Goal: Information Seeking & Learning: Learn about a topic

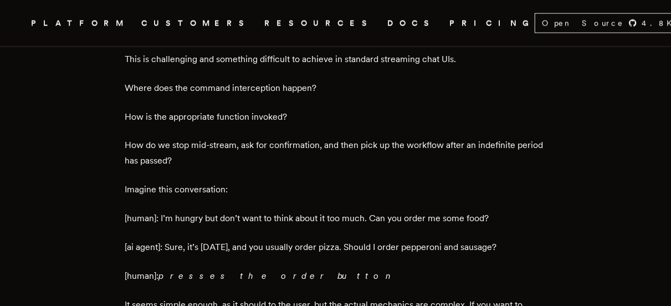
scroll to position [915, 0]
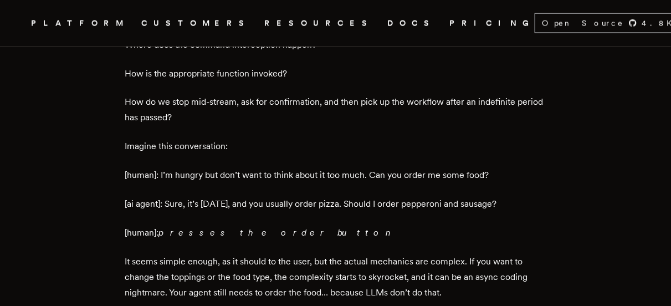
click at [277, 148] on p "Imagine this conversation:" at bounding box center [335, 147] width 421 height 16
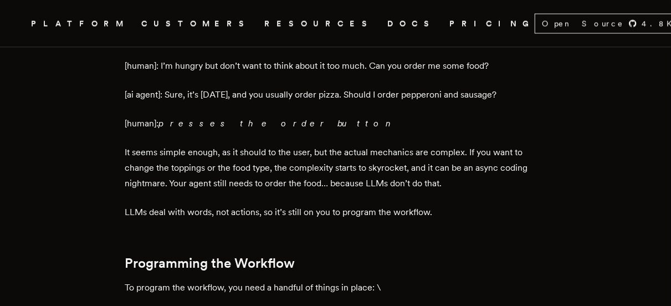
scroll to position [1025, 0]
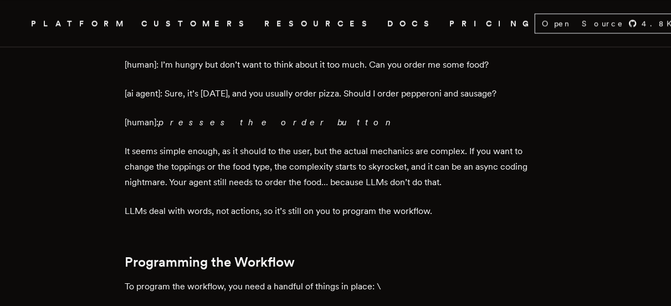
click at [277, 148] on p "It seems simple enough, as it should to the user, but the actual mechanics are …" at bounding box center [335, 167] width 421 height 47
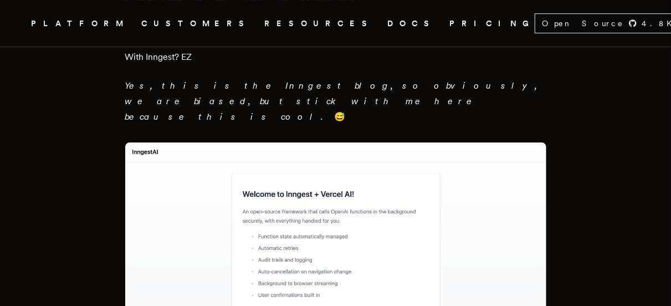
scroll to position [1757, 0]
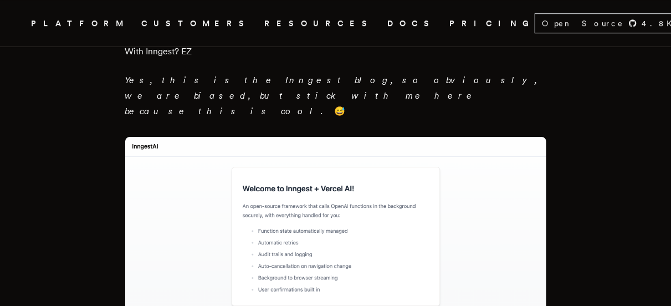
click at [264, 151] on img at bounding box center [335, 292] width 421 height 310
click at [530, 167] on img at bounding box center [335, 292] width 421 height 310
click at [453, 180] on img at bounding box center [335, 292] width 421 height 310
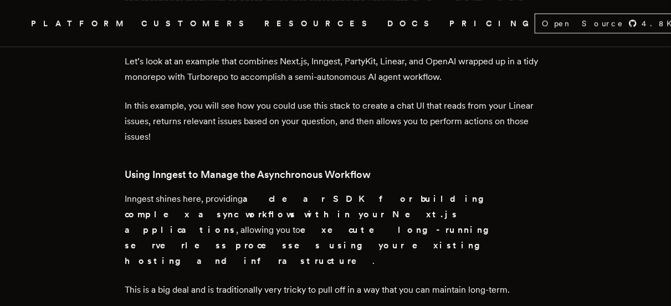
scroll to position [1045, 0]
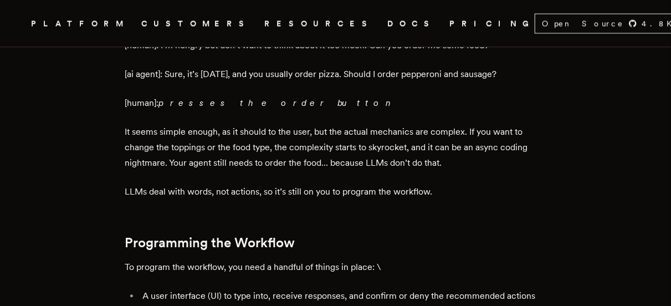
click at [474, 196] on p "LLMs deal with words, not actions, so it’s still on you to program the workflow." at bounding box center [335, 192] width 421 height 16
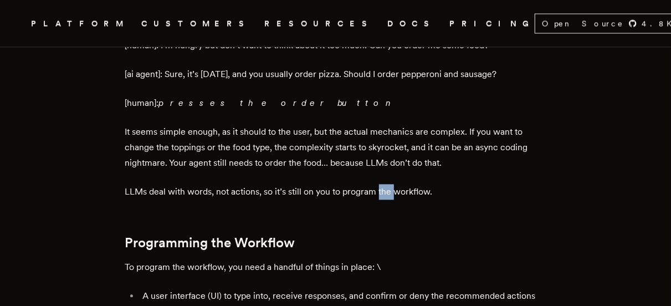
copy p "the"
click at [300, 152] on p "It seems simple enough, as it should to the user, but the actual mechanics are …" at bounding box center [335, 147] width 421 height 47
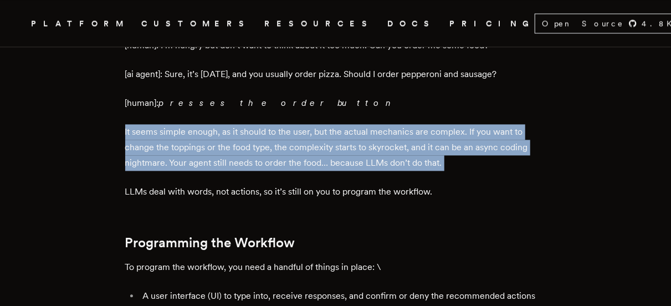
click at [300, 152] on p "It seems simple enough, as it should to the user, but the actual mechanics are …" at bounding box center [335, 147] width 421 height 47
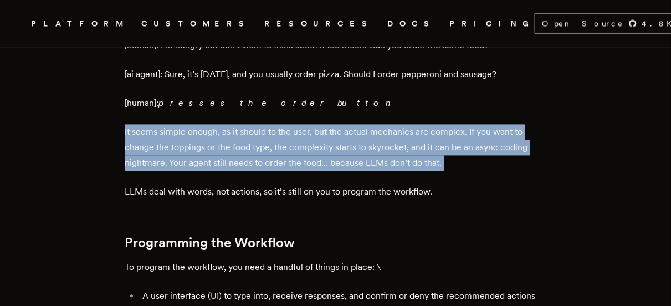
click at [300, 152] on p "It seems simple enough, as it should to the user, but the actual mechanics are …" at bounding box center [335, 147] width 421 height 47
drag, startPoint x: 120, startPoint y: 132, endPoint x: 467, endPoint y: 168, distance: 348.8
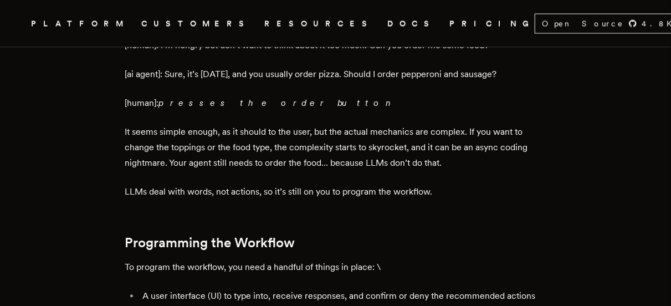
click at [455, 191] on p "LLMs deal with words, not actions, so it’s still on you to program the workflow." at bounding box center [335, 192] width 421 height 16
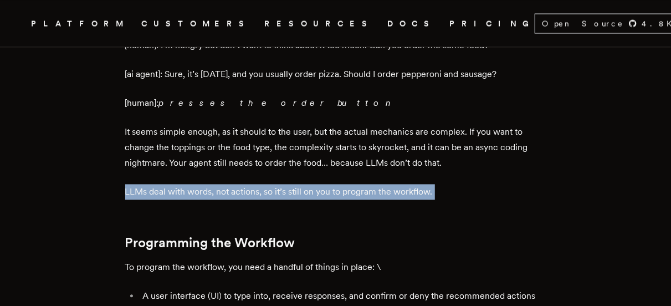
click at [455, 191] on p "LLMs deal with words, not actions, so it’s still on you to program the workflow." at bounding box center [335, 192] width 421 height 16
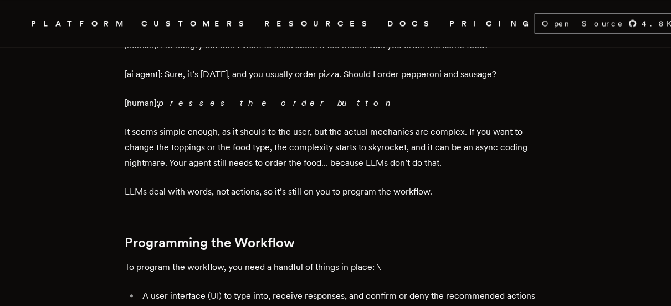
click at [503, 193] on p "LLMs deal with words, not actions, so it’s still on you to program the workflow." at bounding box center [335, 192] width 421 height 16
click at [209, 186] on p "LLMs deal with words, not actions, so it’s still on you to program the workflow." at bounding box center [335, 192] width 421 height 16
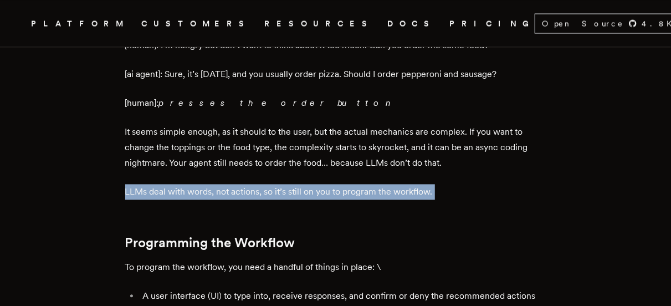
click at [209, 186] on p "LLMs deal with words, not actions, so it’s still on you to program the workflow." at bounding box center [335, 192] width 421 height 16
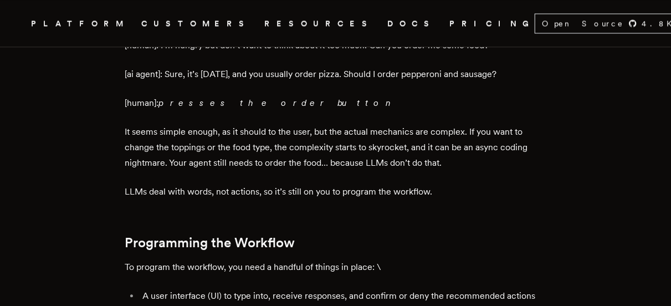
click at [326, 290] on li "A user interface (UI) to type into, receive responses, and confirm or deny the …" at bounding box center [343, 303] width 407 height 31
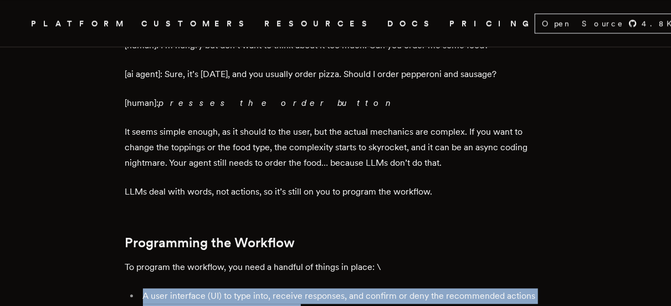
click at [326, 290] on li "A user interface (UI) to type into, receive responses, and confirm or deny the …" at bounding box center [343, 303] width 407 height 31
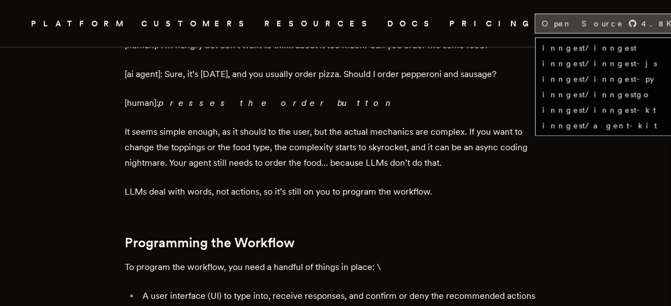
click at [629, 25] on icon "Global" at bounding box center [632, 22] width 7 height 7
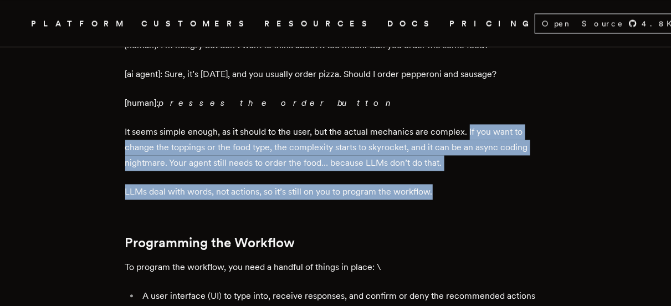
drag, startPoint x: 472, startPoint y: 134, endPoint x: 445, endPoint y: 185, distance: 58.0
click at [445, 185] on p "LLMs deal with words, not actions, so it’s still on you to program the workflow." at bounding box center [335, 192] width 421 height 16
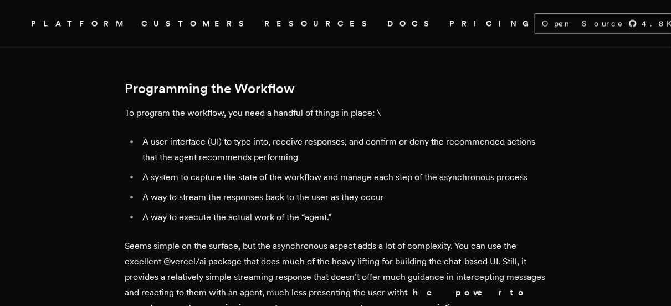
scroll to position [1200, 0]
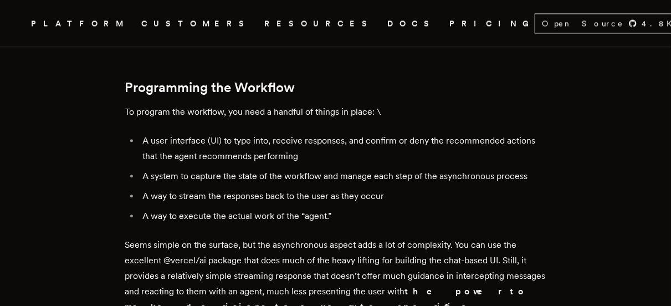
click at [317, 213] on li "A way to execute the actual work of the “agent.”" at bounding box center [343, 216] width 407 height 16
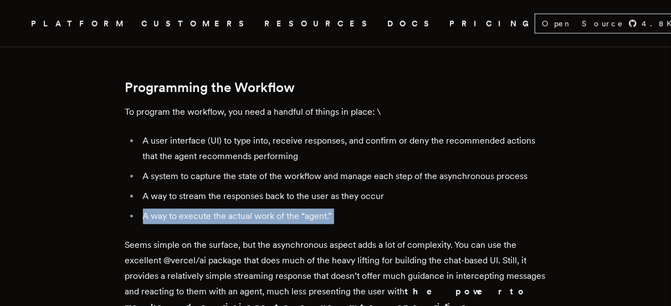
click at [317, 213] on li "A way to execute the actual work of the “agent.”" at bounding box center [343, 216] width 407 height 16
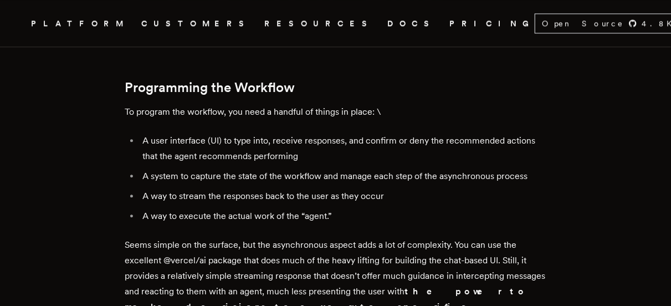
click at [338, 150] on li "A user interface (UI) to type into, receive responses, and confirm or deny the …" at bounding box center [343, 148] width 407 height 31
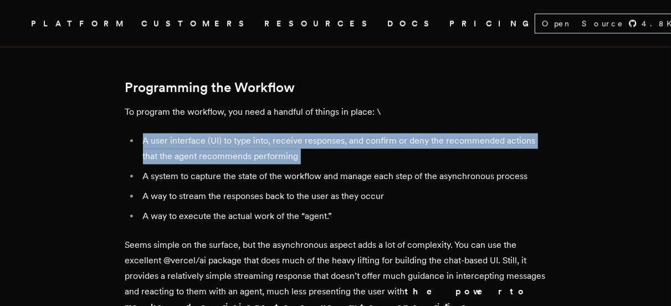
click at [338, 150] on li "A user interface (UI) to type into, receive responses, and confirm or deny the …" at bounding box center [343, 148] width 407 height 31
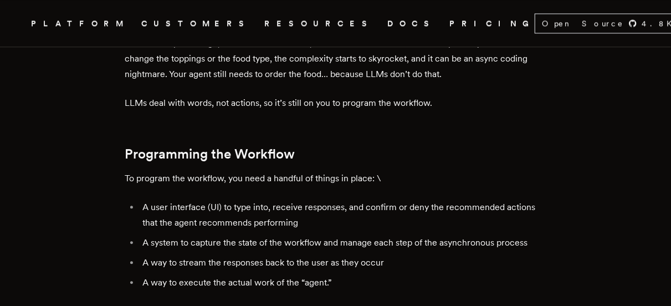
scroll to position [1111, 0]
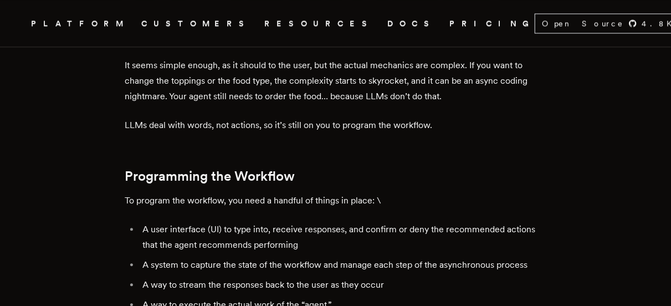
click at [389, 118] on p "LLMs deal with words, not actions, so it’s still on you to program the workflow." at bounding box center [335, 126] width 421 height 16
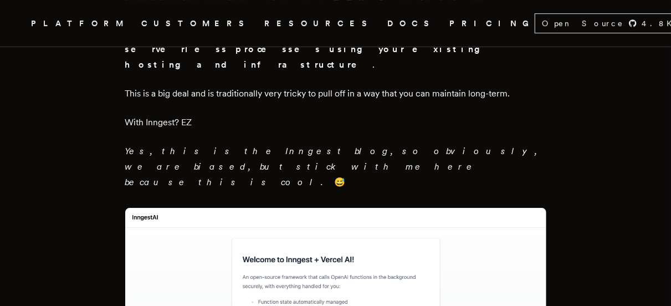
scroll to position [1688, 0]
